Goal: Task Accomplishment & Management: Use online tool/utility

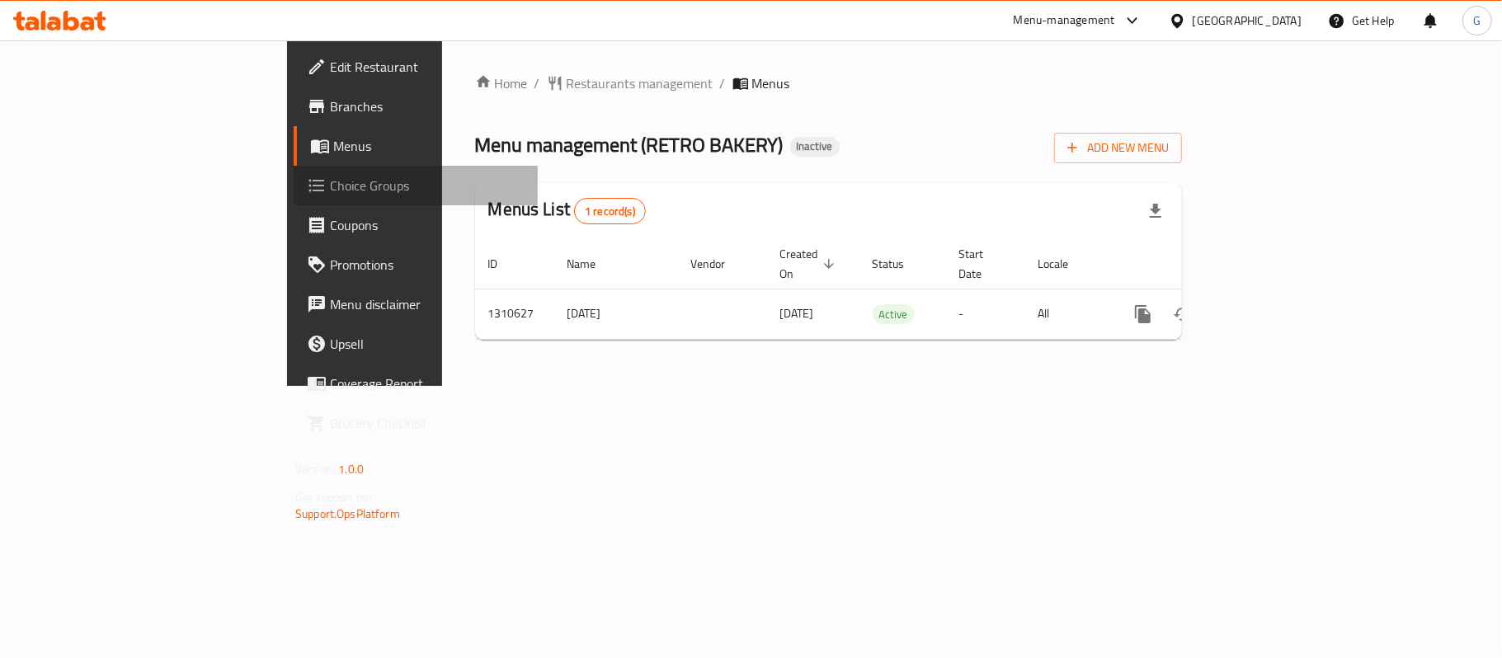
click at [330, 180] on span "Choice Groups" at bounding box center [427, 186] width 195 height 20
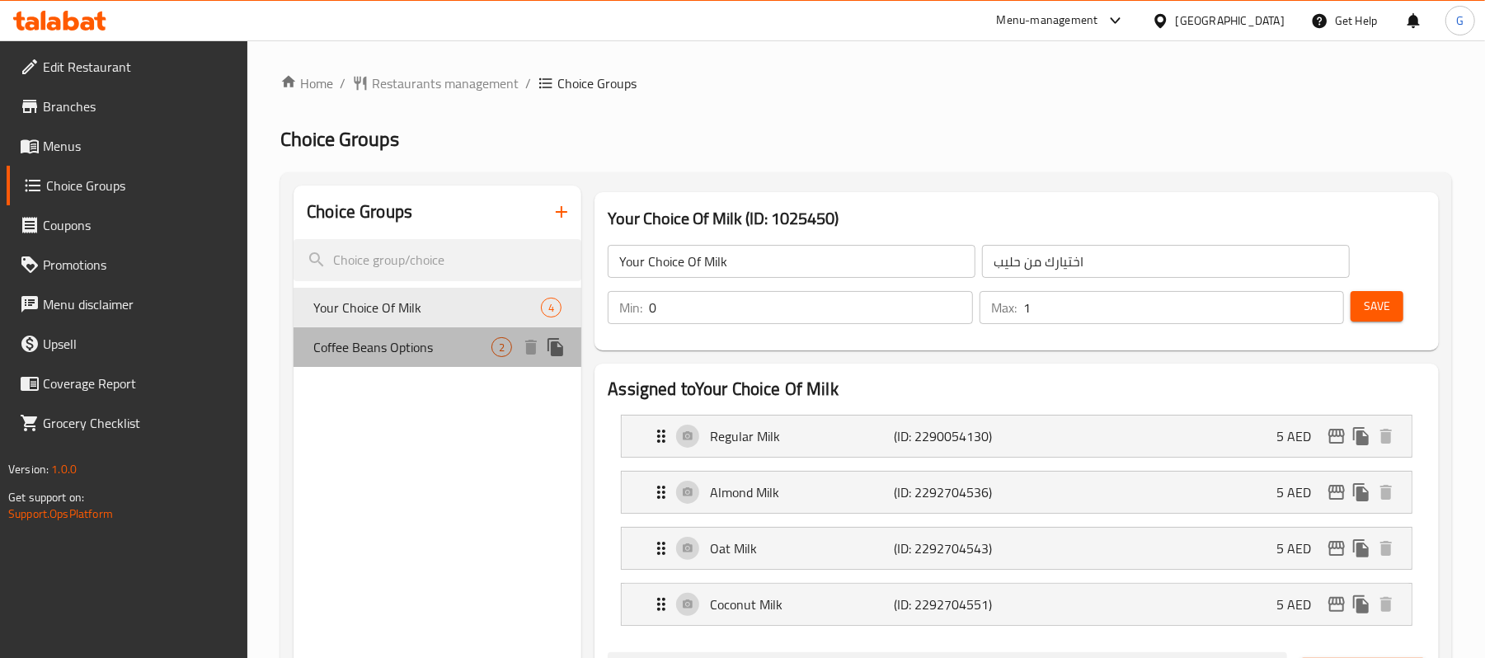
click at [424, 337] on span "Coffee Beans Options" at bounding box center [402, 347] width 178 height 20
type input "Coffee Beans Options"
type input "خيارات حبوب القهوة"
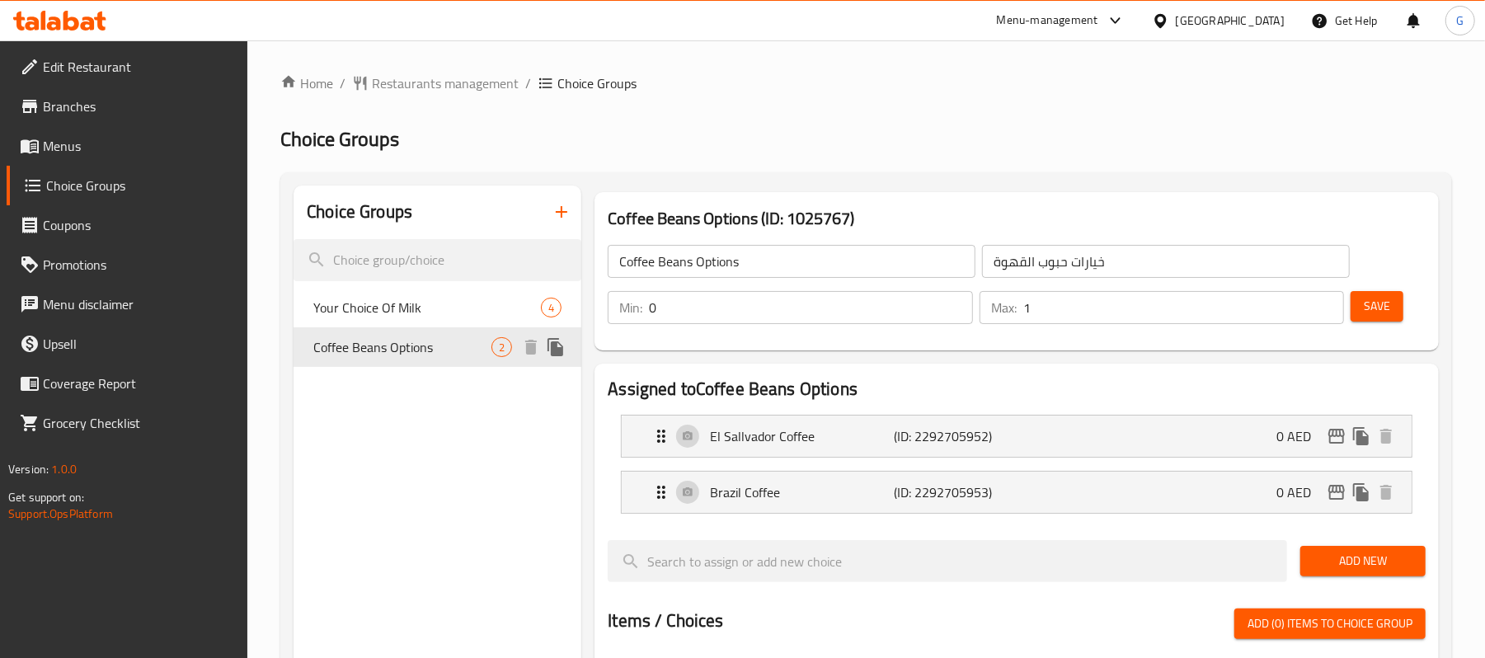
click at [426, 295] on div "Your Choice Of Milk 4" at bounding box center [438, 308] width 288 height 40
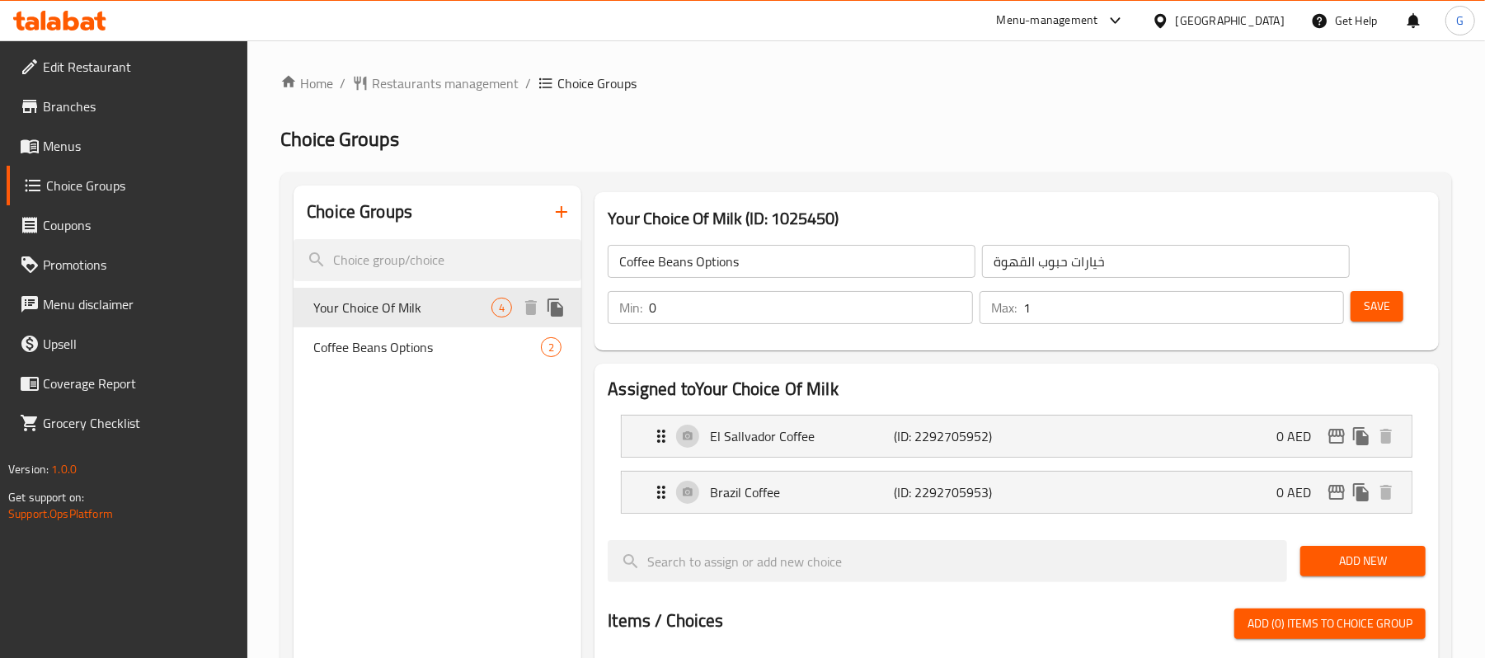
type input "Your Choice Of Milk"
type input "اختيارك من حليب"
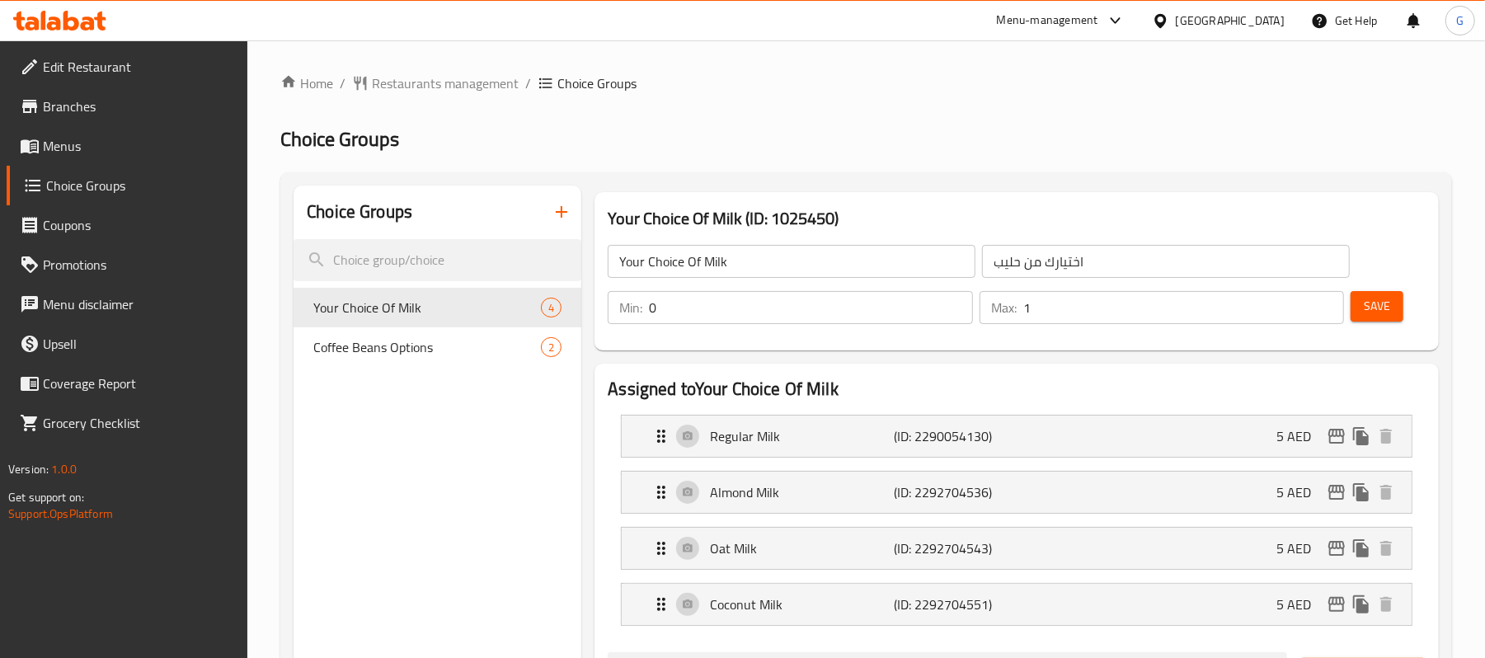
click at [740, 311] on input "0" at bounding box center [810, 307] width 323 height 33
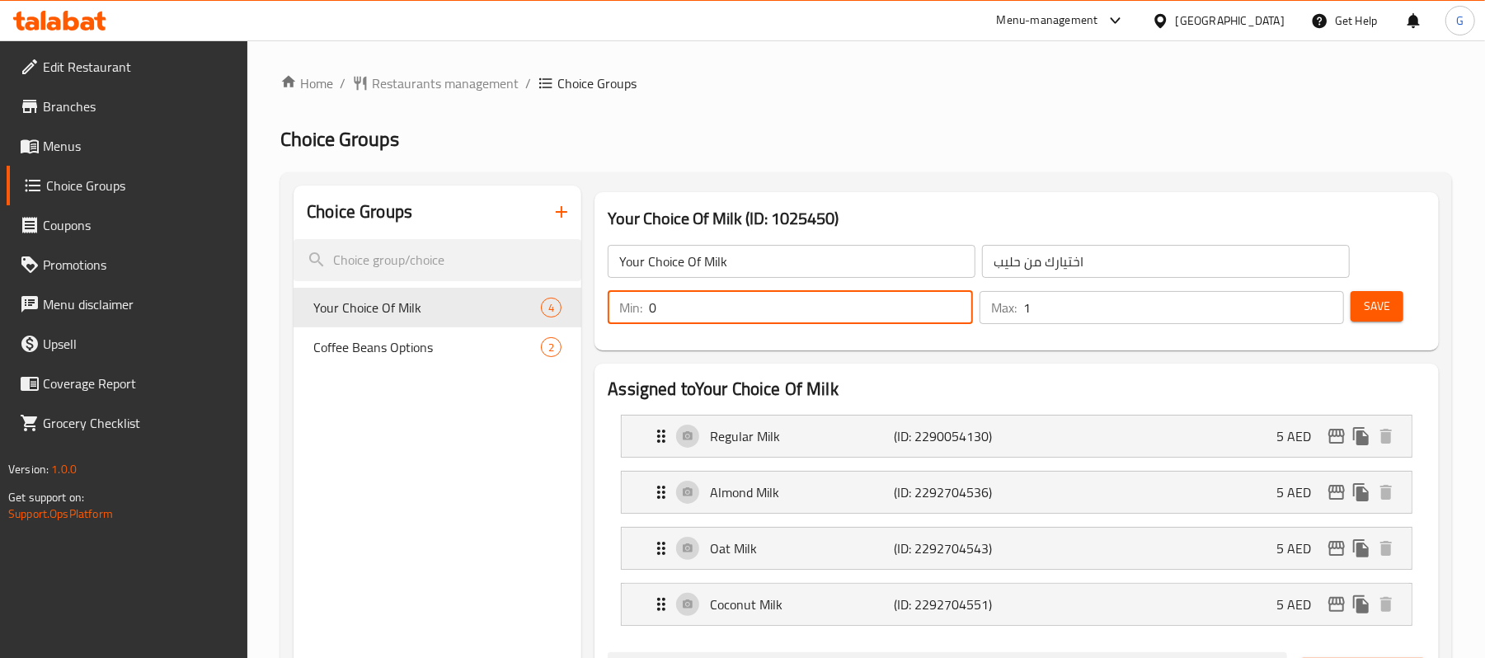
click at [740, 310] on input "0" at bounding box center [810, 307] width 323 height 33
type input "1"
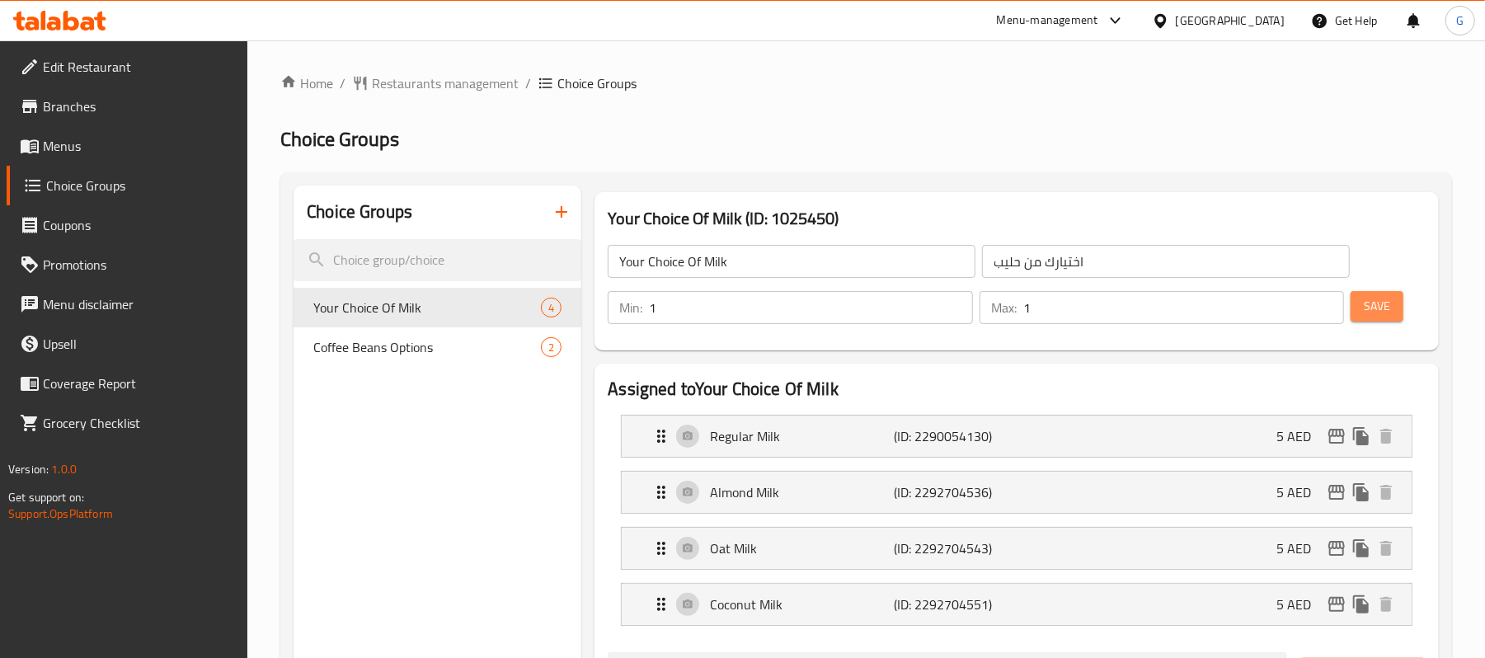
click at [1366, 312] on span "Save" at bounding box center [1377, 306] width 26 height 21
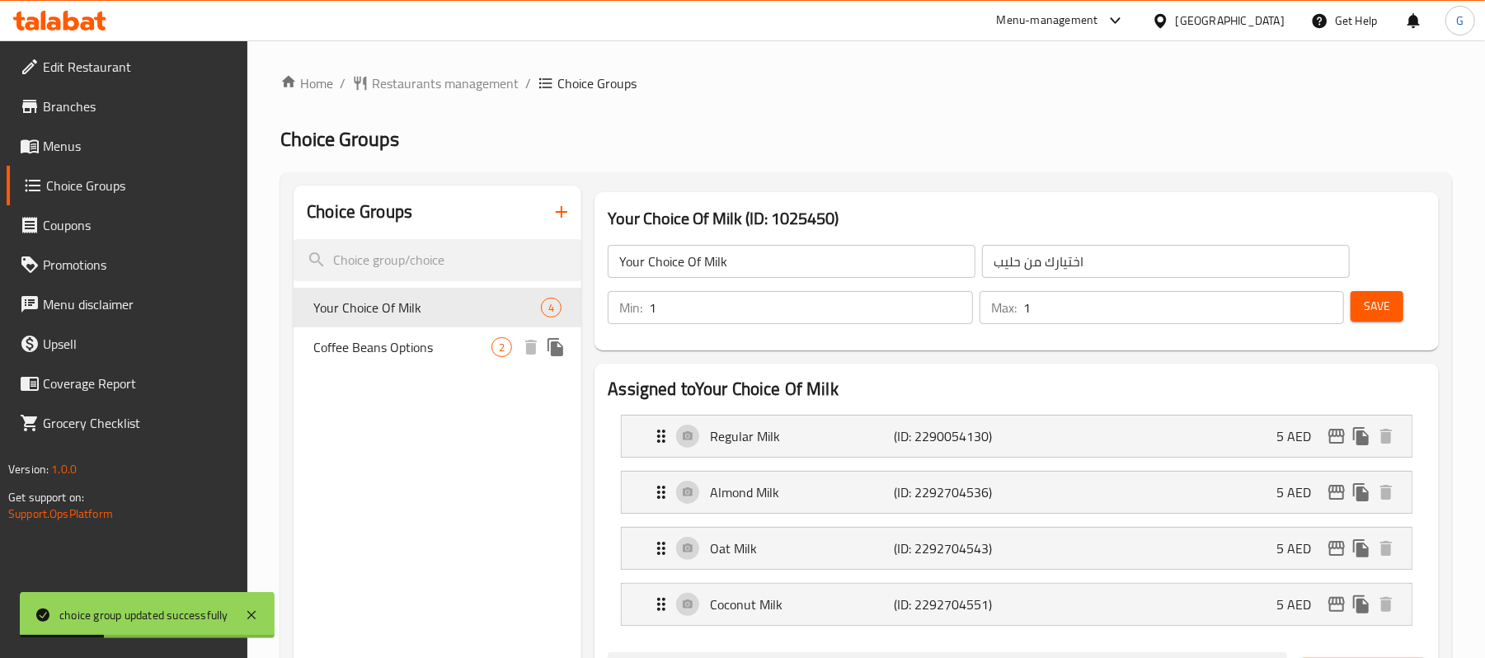
click at [432, 350] on span "Coffee Beans Options" at bounding box center [402, 347] width 178 height 20
type input "Coffee Beans Options"
type input "خيارات حبوب القهوة"
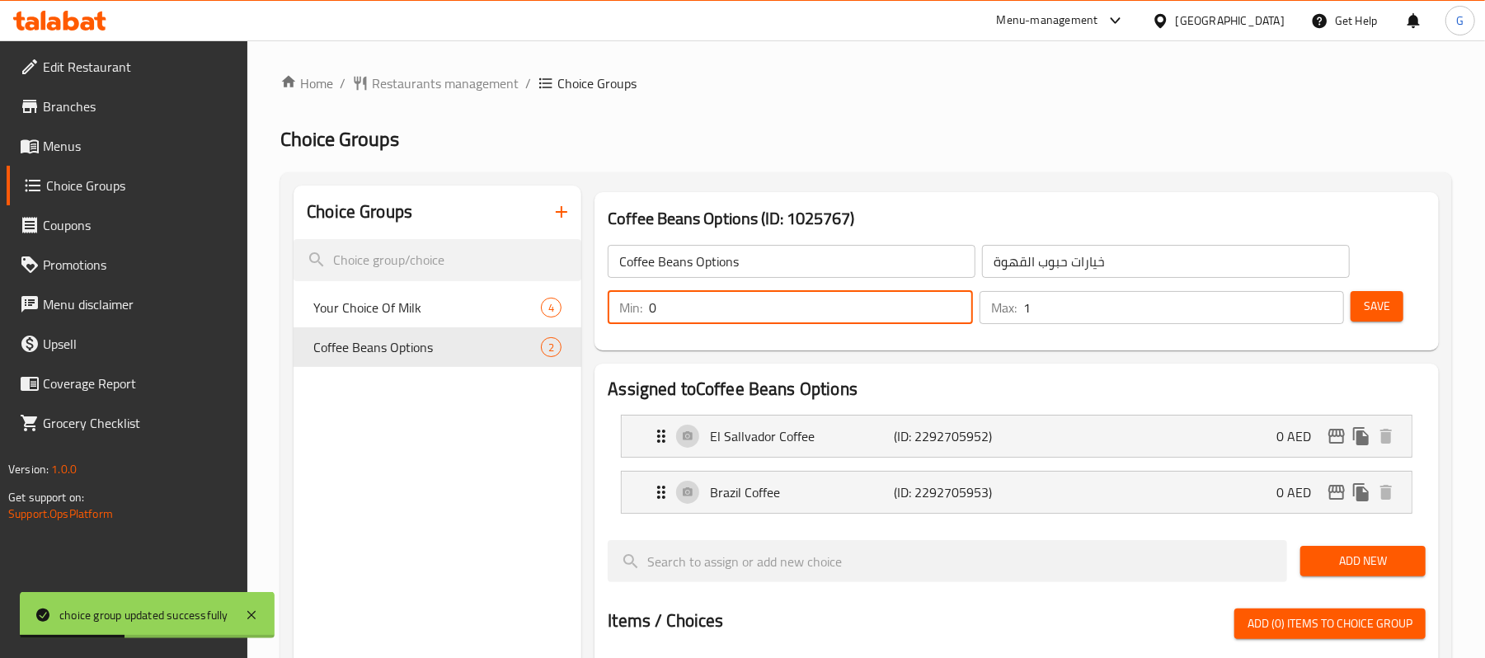
click at [720, 295] on input "0" at bounding box center [810, 307] width 323 height 33
type input "1"
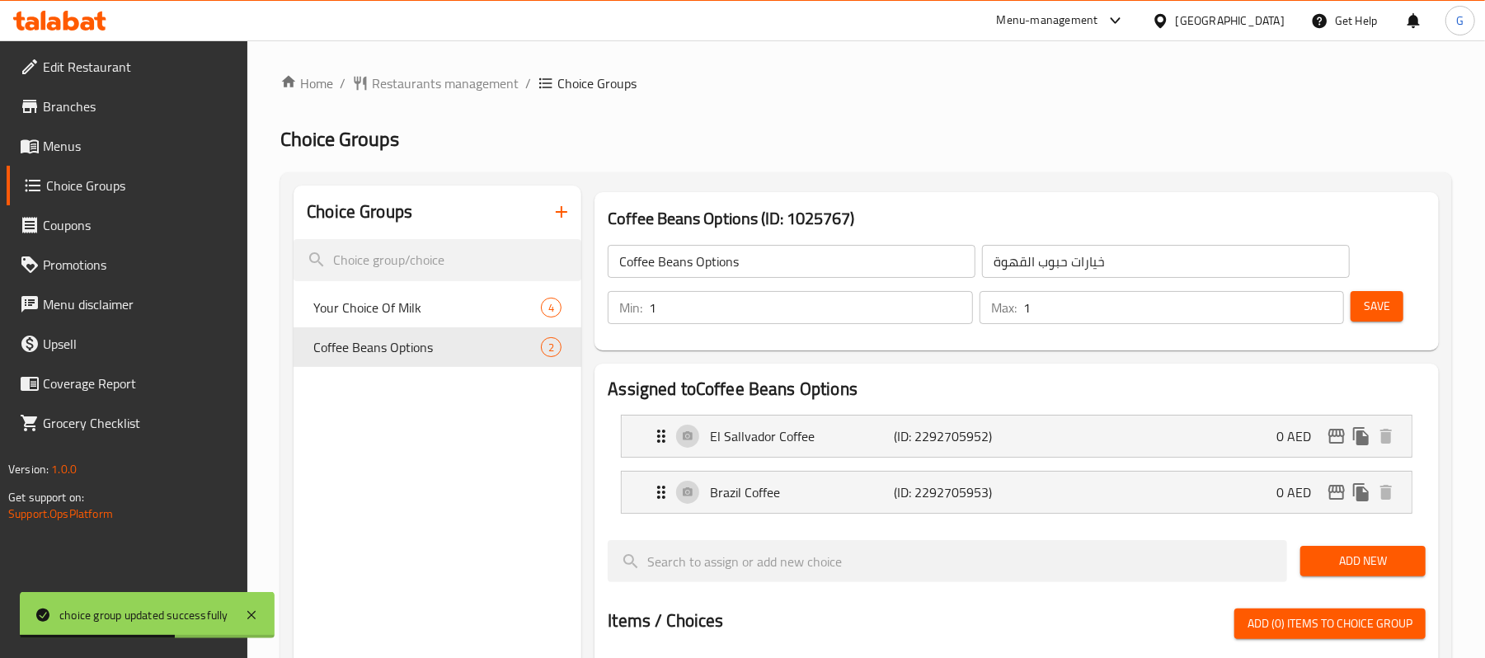
click at [1412, 297] on div "Save" at bounding box center [1381, 308] width 68 height 40
click at [1408, 297] on div "Save" at bounding box center [1381, 308] width 68 height 40
click at [1385, 302] on span "Save" at bounding box center [1377, 306] width 26 height 21
